Goal: Check status: Check status

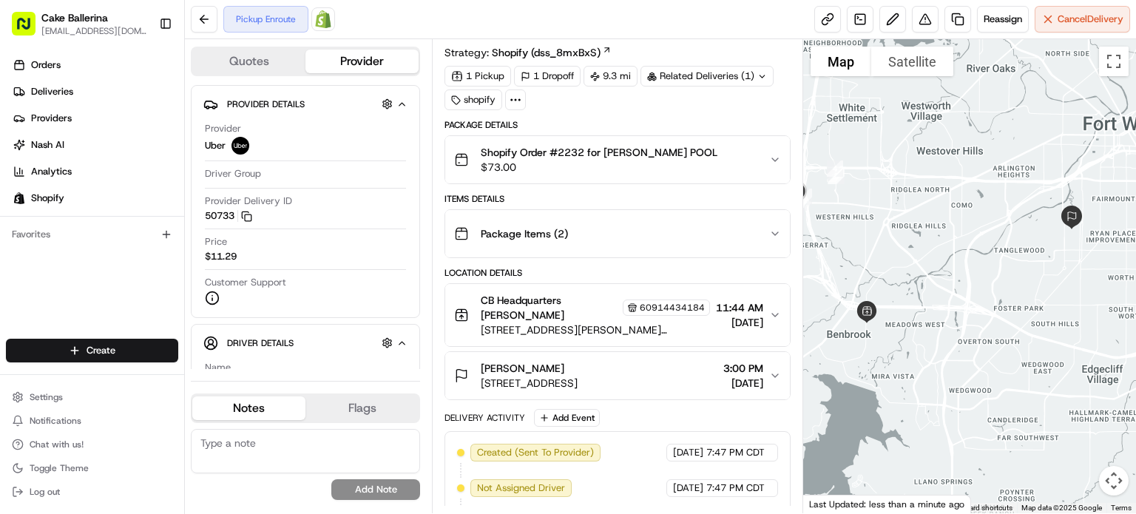
scroll to position [136, 0]
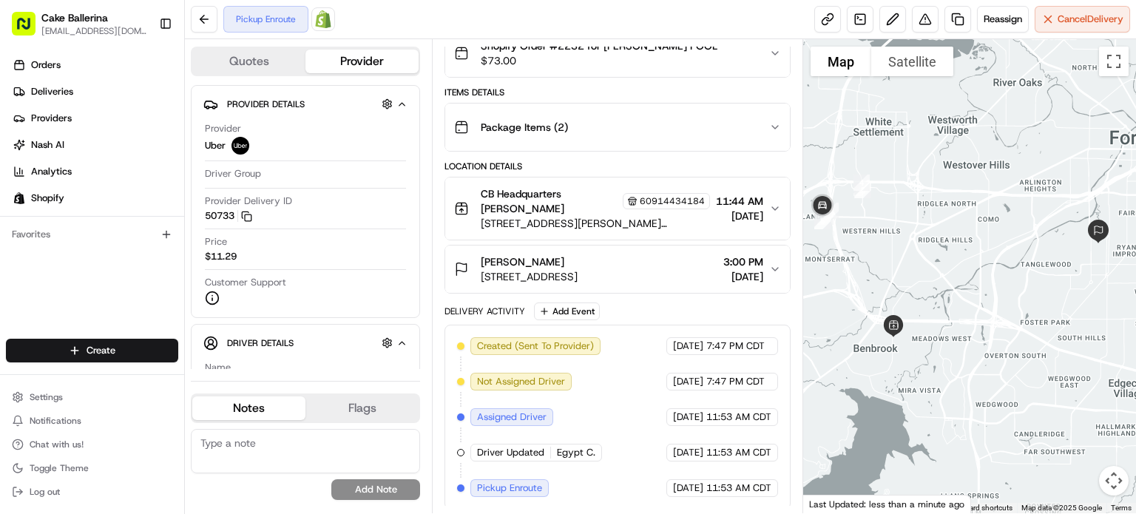
drag, startPoint x: 858, startPoint y: 379, endPoint x: 886, endPoint y: 393, distance: 31.4
click at [886, 393] on div at bounding box center [969, 276] width 333 height 474
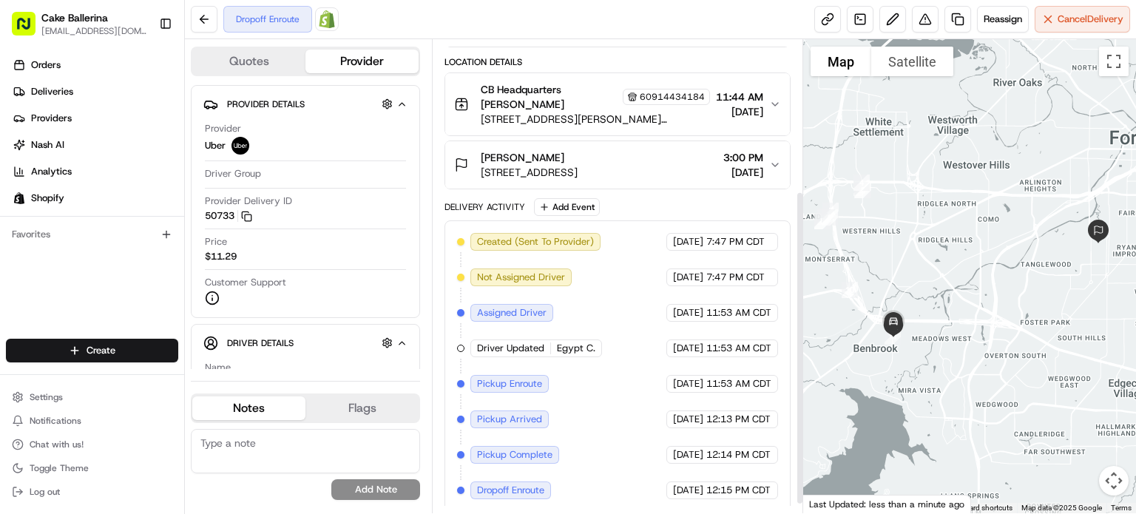
scroll to position [241, 0]
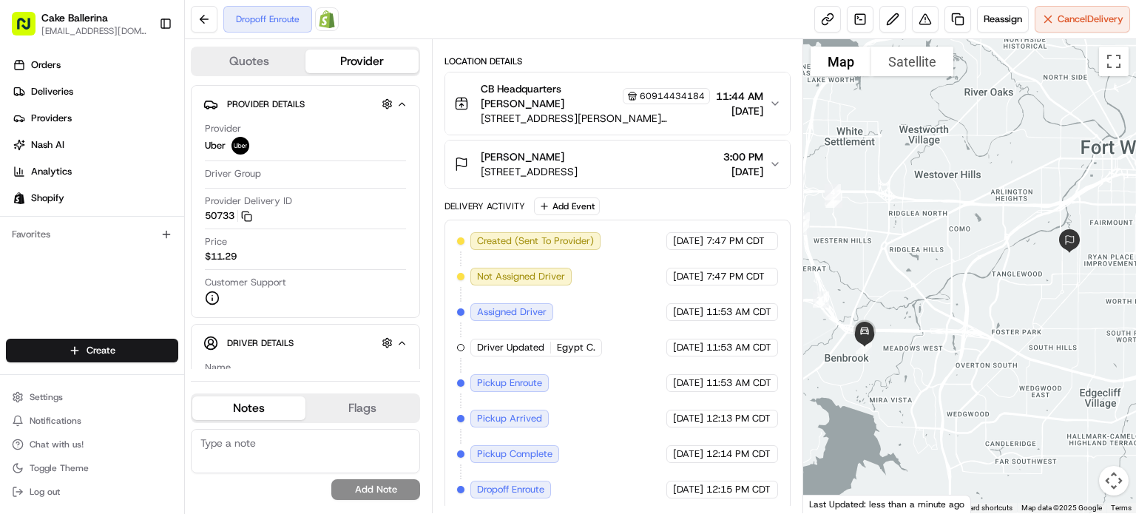
drag, startPoint x: 1044, startPoint y: 380, endPoint x: 1011, endPoint y: 390, distance: 34.6
click at [1011, 390] on div at bounding box center [969, 276] width 333 height 474
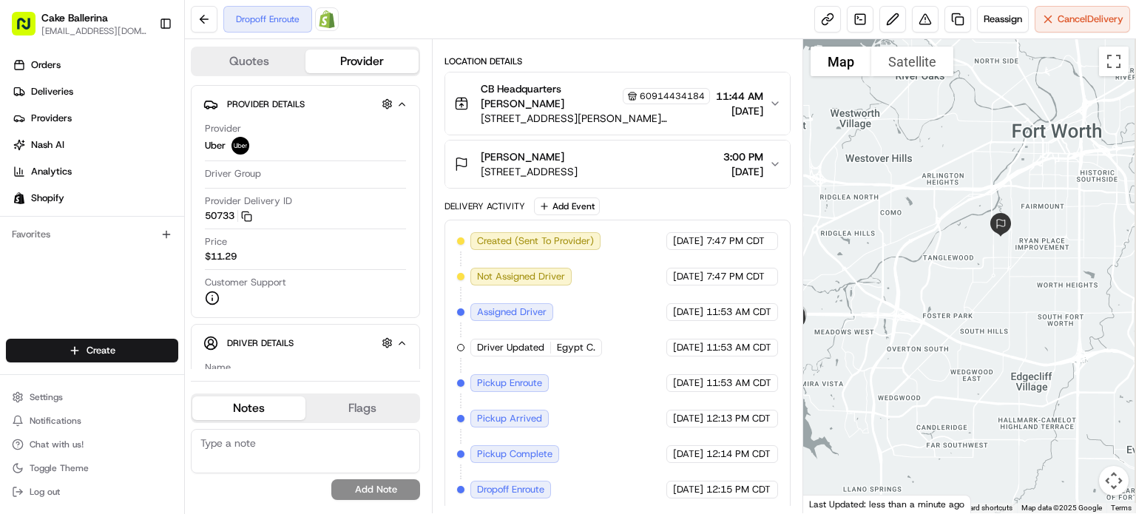
drag, startPoint x: 1075, startPoint y: 307, endPoint x: 995, endPoint y: 292, distance: 82.0
click at [995, 292] on div at bounding box center [969, 276] width 333 height 474
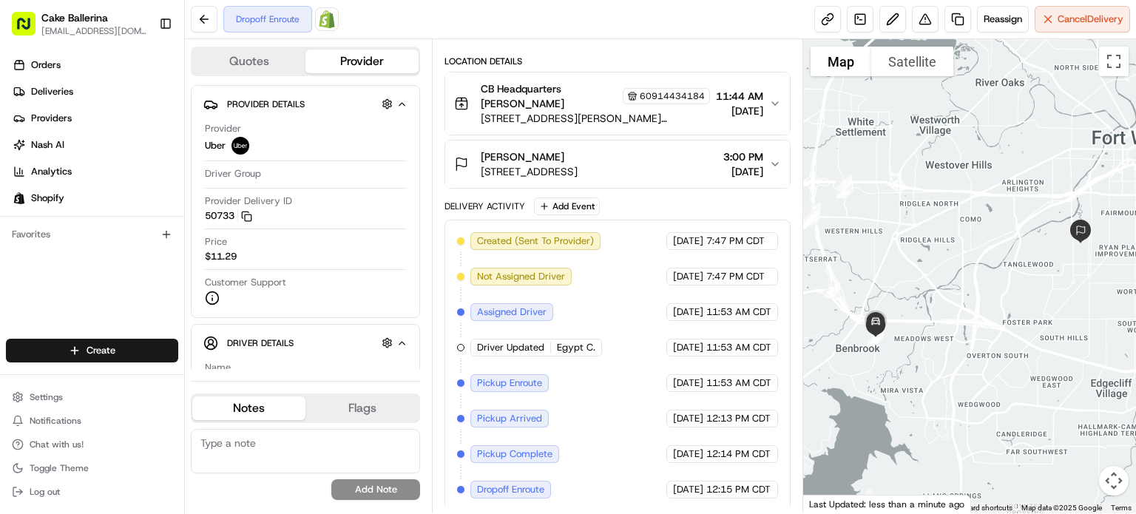
drag, startPoint x: 967, startPoint y: 295, endPoint x: 1046, endPoint y: 303, distance: 78.8
click at [1046, 303] on div at bounding box center [969, 276] width 333 height 474
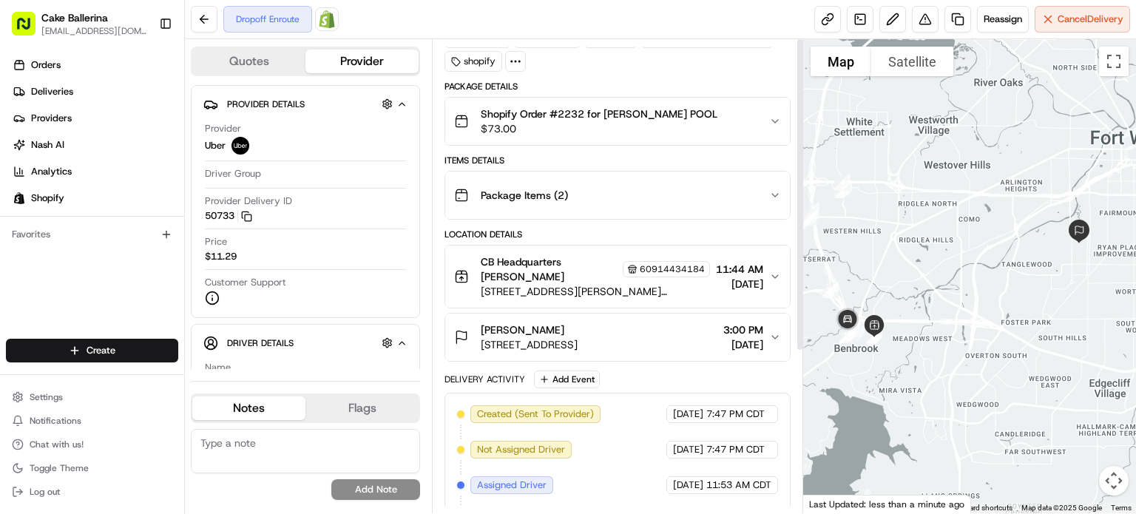
scroll to position [0, 0]
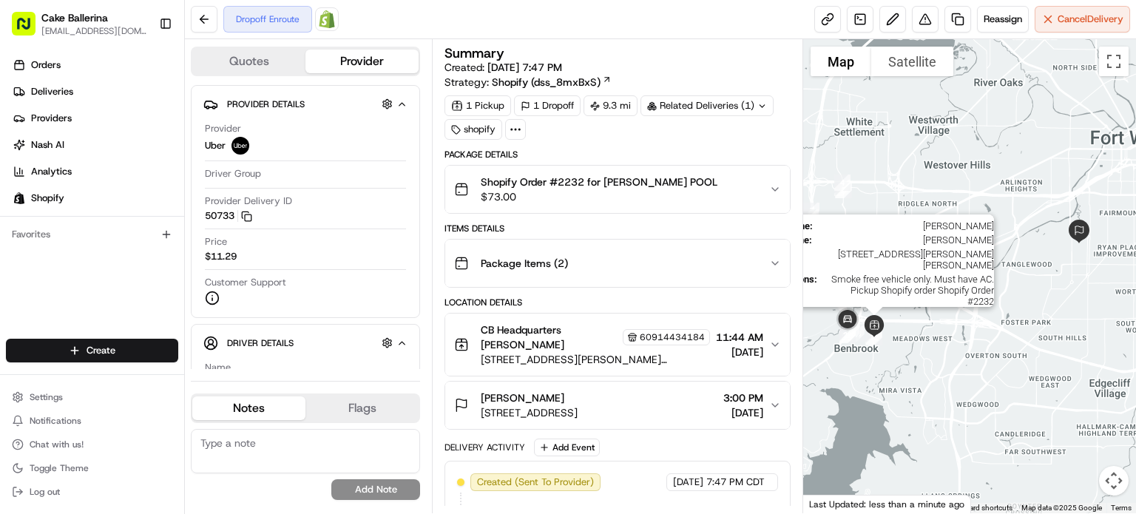
click at [879, 330] on img at bounding box center [874, 326] width 34 height 34
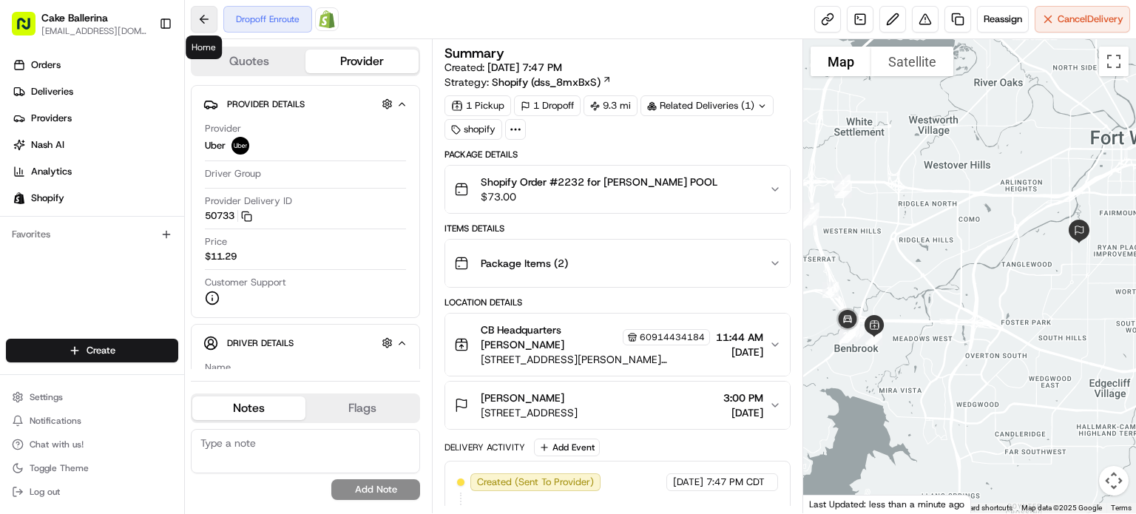
click at [208, 19] on button at bounding box center [204, 19] width 27 height 27
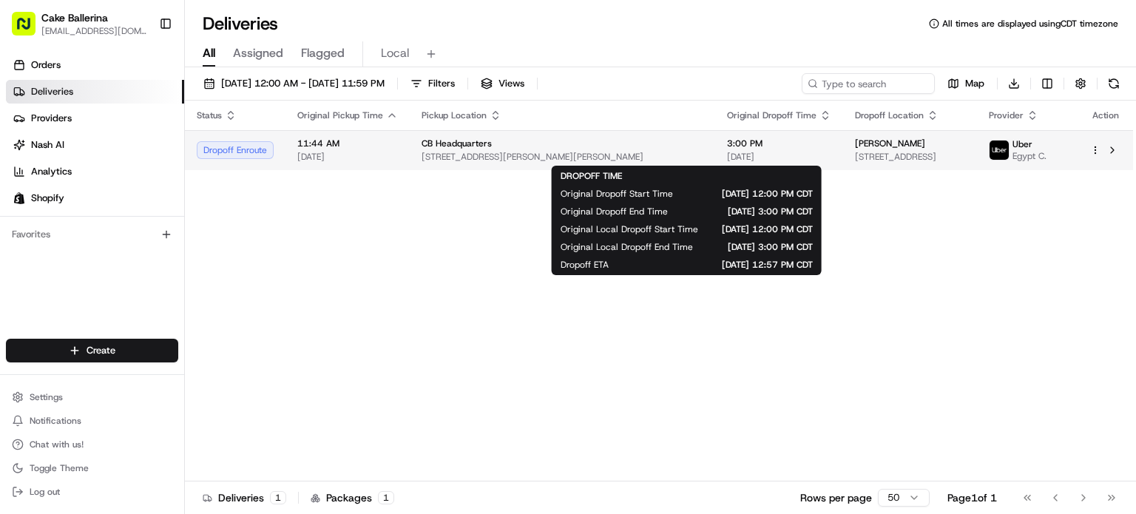
click at [729, 145] on span "3:00 PM" at bounding box center [779, 144] width 104 height 12
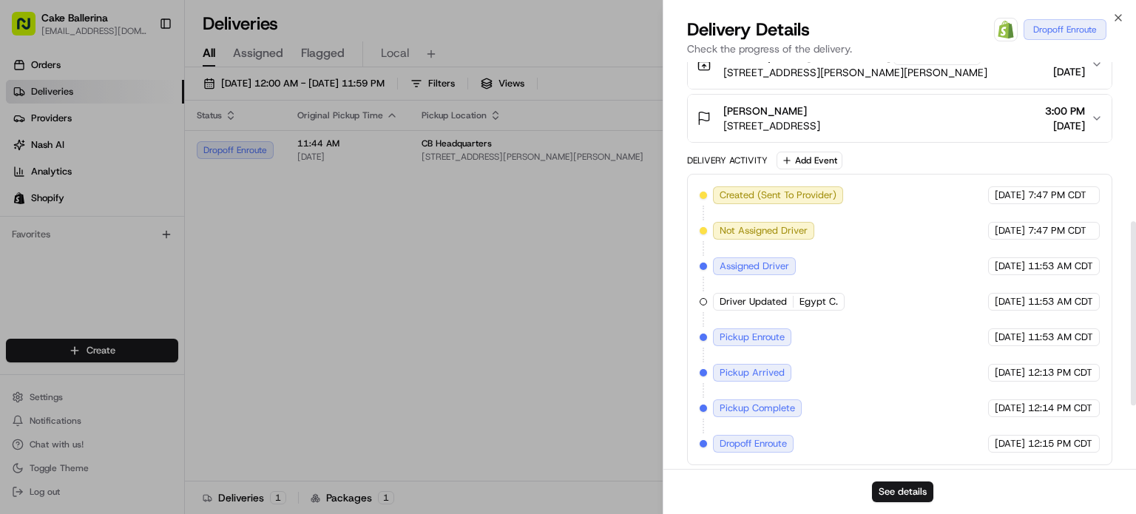
scroll to position [491, 0]
click at [913, 499] on button "See details" at bounding box center [902, 491] width 61 height 21
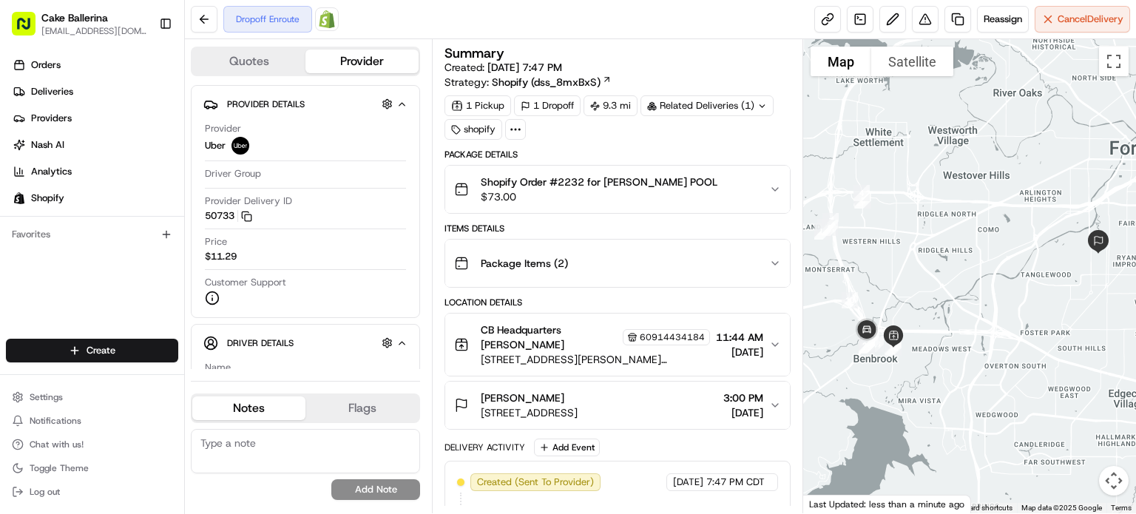
drag, startPoint x: 877, startPoint y: 343, endPoint x: 904, endPoint y: 368, distance: 37.2
click at [904, 368] on div at bounding box center [969, 276] width 333 height 474
click at [989, 346] on div at bounding box center [969, 276] width 333 height 474
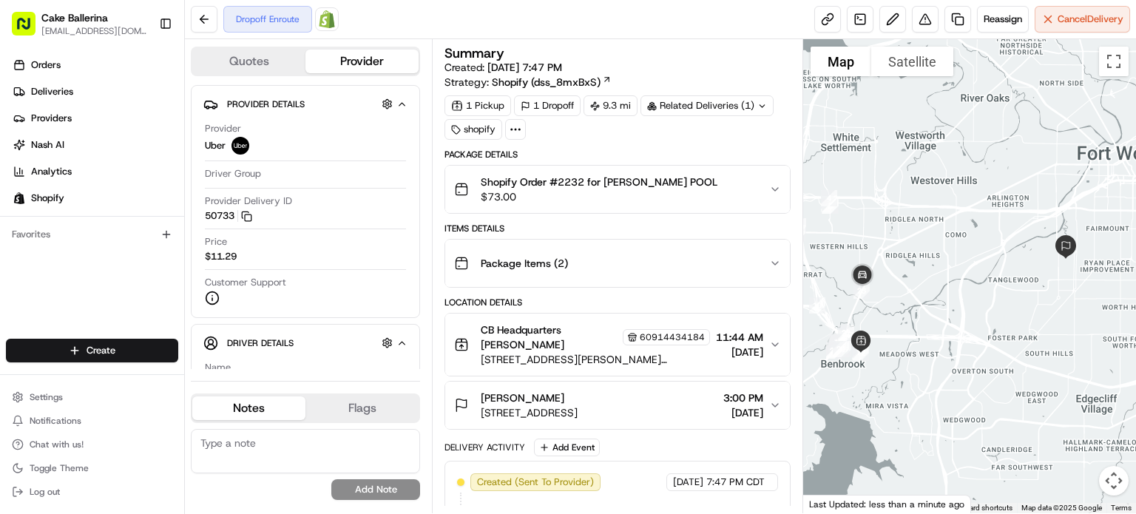
drag, startPoint x: 963, startPoint y: 354, endPoint x: 931, endPoint y: 356, distance: 31.9
click at [931, 356] on div at bounding box center [969, 276] width 333 height 474
click at [1112, 304] on div at bounding box center [969, 276] width 333 height 474
click at [763, 191] on div "Shopify Order #2232 for [PERSON_NAME] POOL $73.00" at bounding box center [611, 190] width 315 height 30
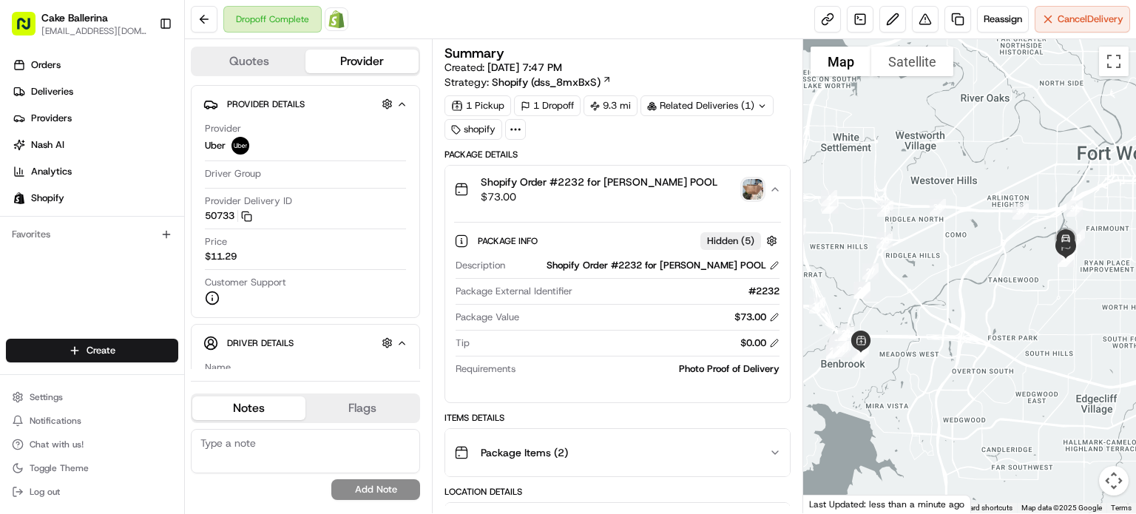
click at [759, 191] on img "button" at bounding box center [753, 189] width 21 height 21
